Goal: Information Seeking & Learning: Understand process/instructions

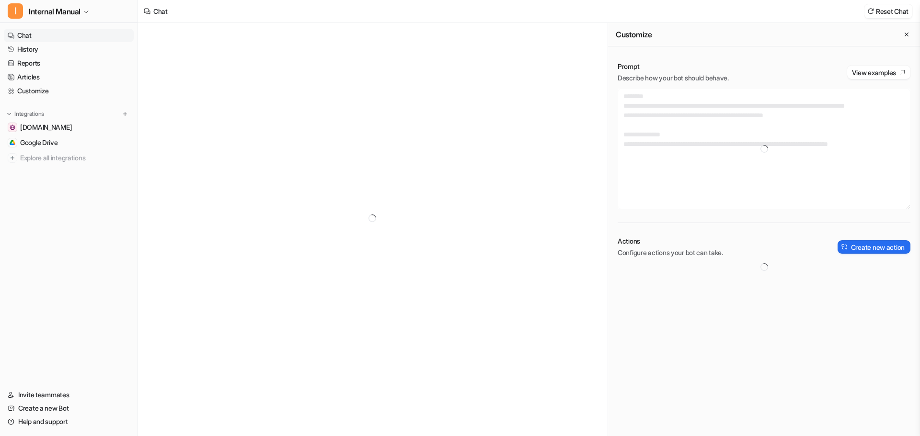
type textarea "**********"
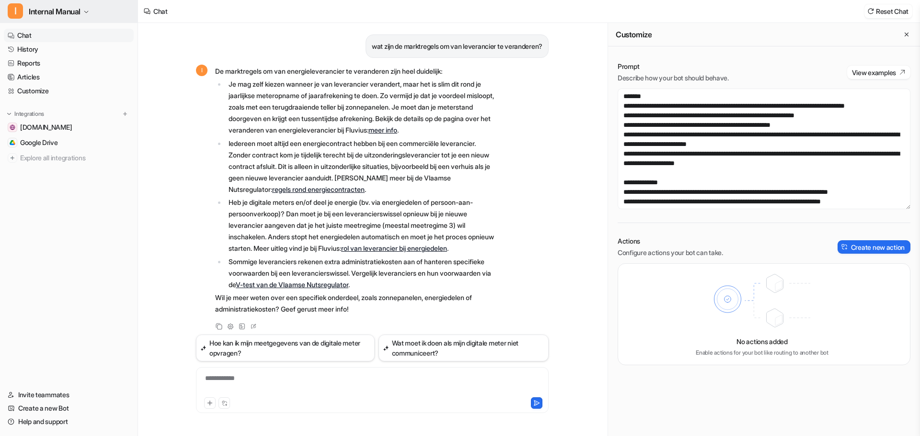
click at [86, 9] on icon "button" at bounding box center [86, 12] width 6 height 6
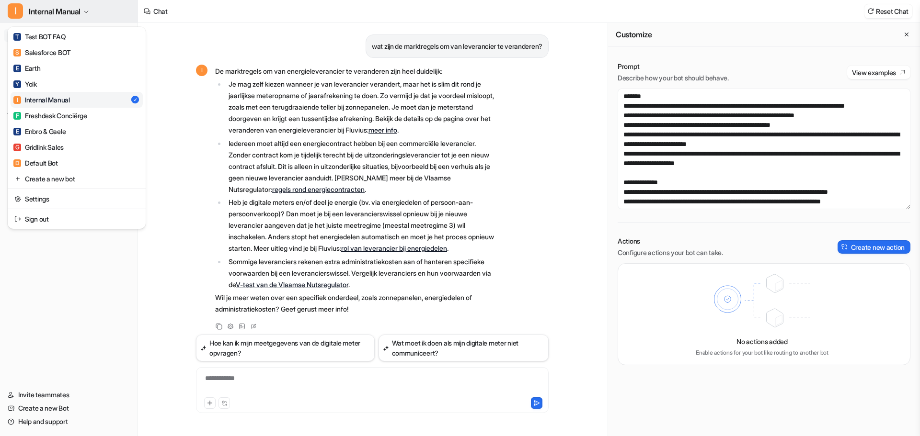
click at [86, 9] on icon "button" at bounding box center [86, 12] width 6 height 6
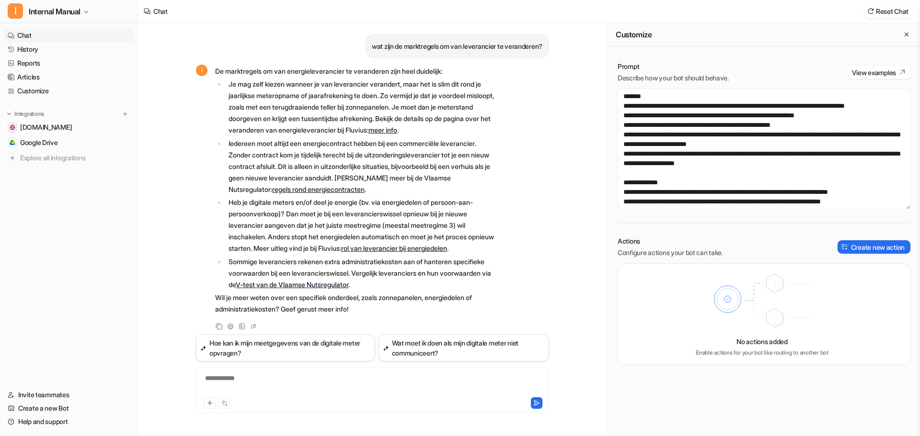
drag, startPoint x: 278, startPoint y: 371, endPoint x: 279, endPoint y: 384, distance: 13.0
click at [278, 375] on div "**********" at bounding box center [372, 390] width 353 height 46
click at [279, 385] on div at bounding box center [372, 385] width 348 height 22
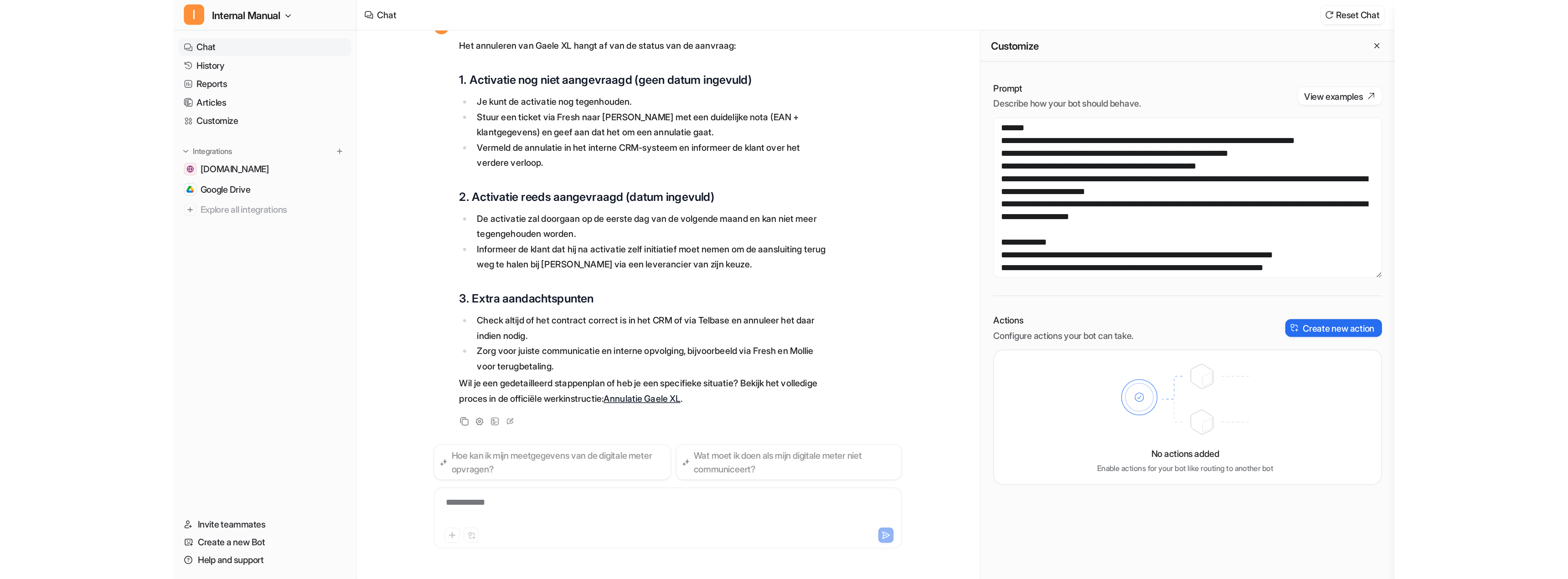
scroll to position [955, 0]
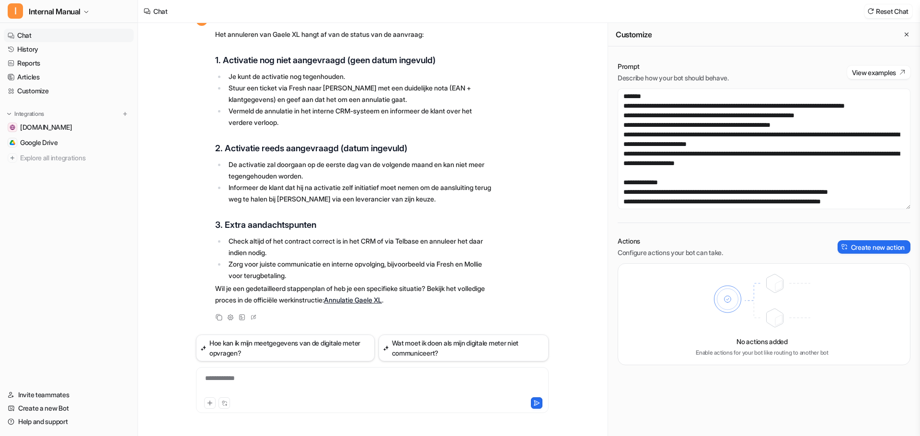
click at [382, 299] on link "Annulatie Gaele XL" at bounding box center [353, 300] width 58 height 8
click at [321, 242] on li "Check altijd of het contract correct is in het CRM of via Telbase en annuleer h…" at bounding box center [361, 247] width 270 height 23
click at [489, 274] on li "Zorg voor juiste communicatie en interne opvolging, bijvoorbeeld via Fresh en M…" at bounding box center [361, 270] width 270 height 23
click at [483, 246] on li "Check altijd of het contract correct is in het CRM of via Telbase en annuleer h…" at bounding box center [361, 247] width 270 height 23
drag, startPoint x: 477, startPoint y: 267, endPoint x: 293, endPoint y: 218, distance: 190.3
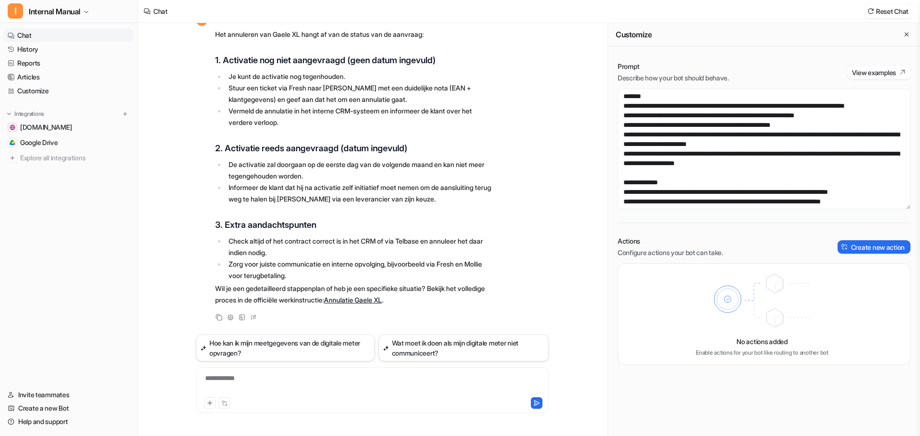
click at [477, 266] on li "Zorg voor juiste communicatie en interne opvolging, bijvoorbeeld via Fresh en M…" at bounding box center [361, 270] width 270 height 23
drag, startPoint x: 258, startPoint y: 217, endPoint x: 211, endPoint y: 357, distance: 147.2
click at [257, 218] on span "Het annuleren van Gaele XL hangt af van de status van de aanvraag: 1. Activatie…" at bounding box center [355, 167] width 280 height 281
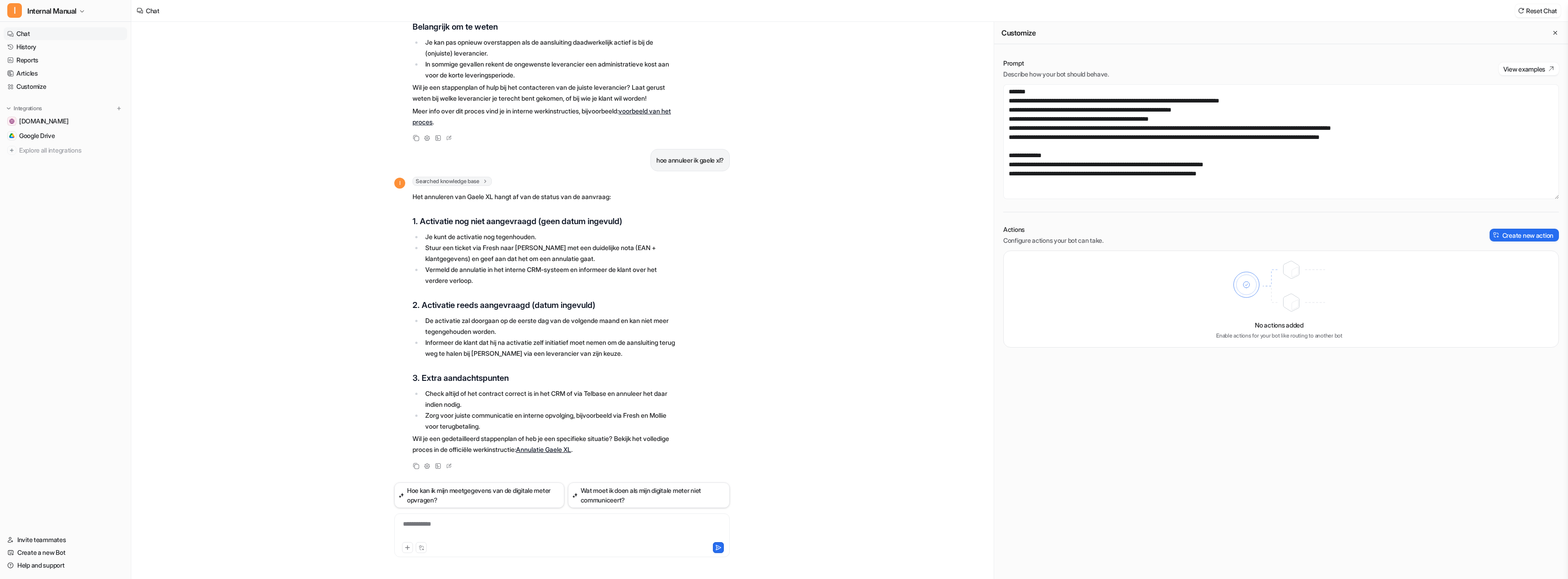
scroll to position [769, 0]
